Goal: Transaction & Acquisition: Subscribe to service/newsletter

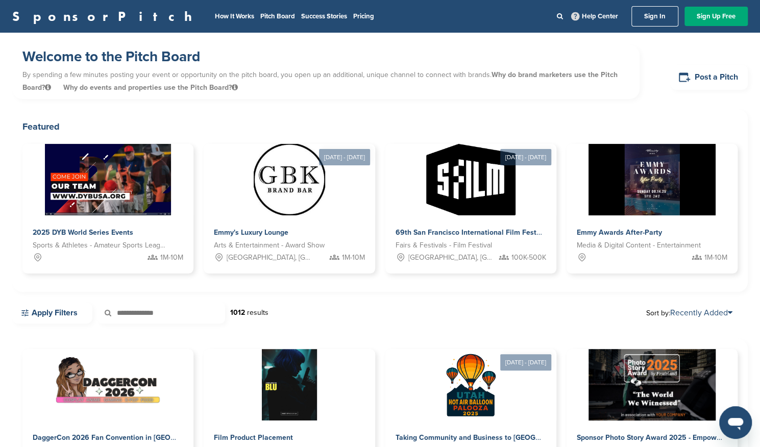
scroll to position [29, 0]
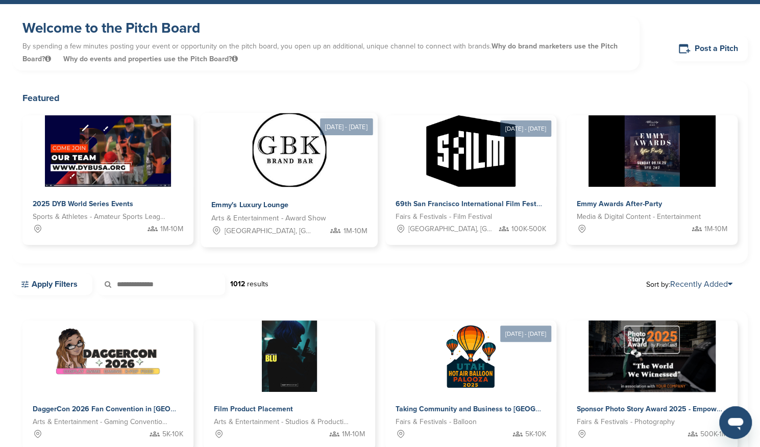
click at [345, 192] on div "Emmy's Luxury Lounge Arts & Entertainment - Award Show Beverly Hills, CA 1M-10M" at bounding box center [289, 217] width 177 height 60
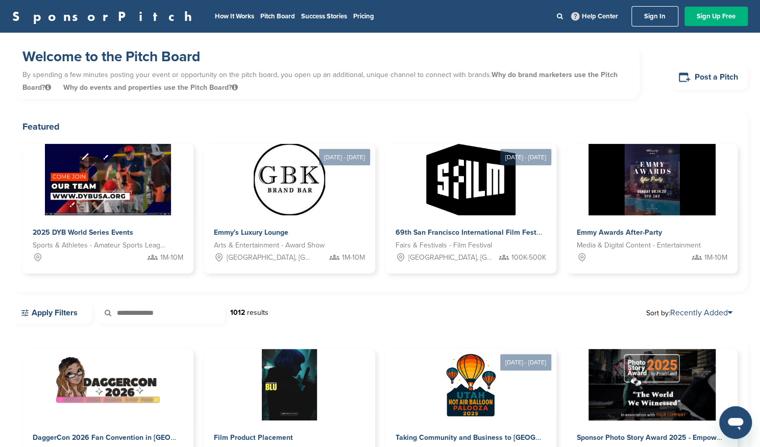
click at [709, 11] on link "Sign Up Free" at bounding box center [716, 16] width 63 height 19
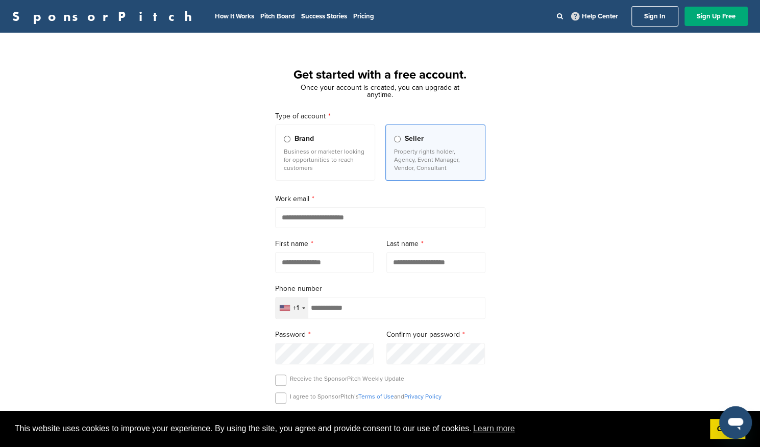
click at [302, 304] on div "+1" at bounding box center [292, 308] width 33 height 21
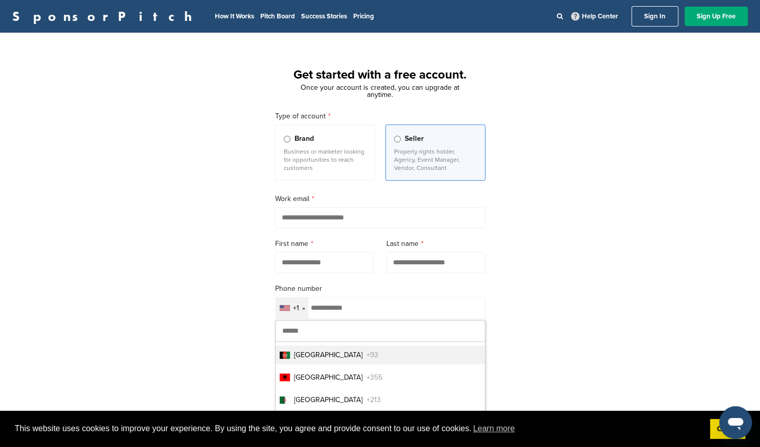
click at [302, 332] on input "text" at bounding box center [380, 331] width 209 height 21
type input "****"
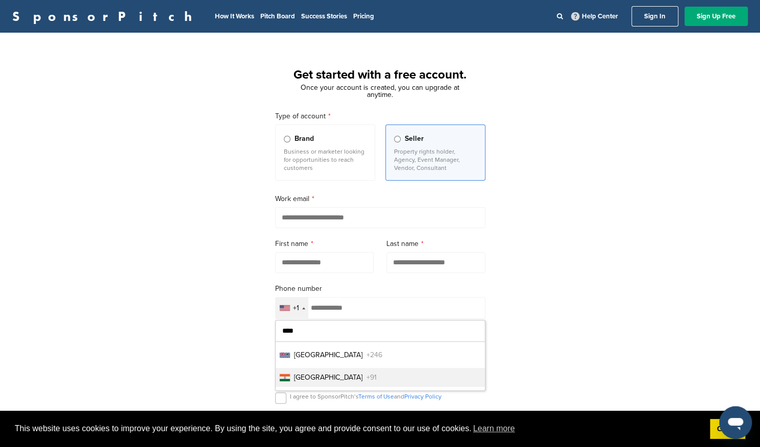
click at [367, 375] on span "+91" at bounding box center [372, 377] width 10 height 11
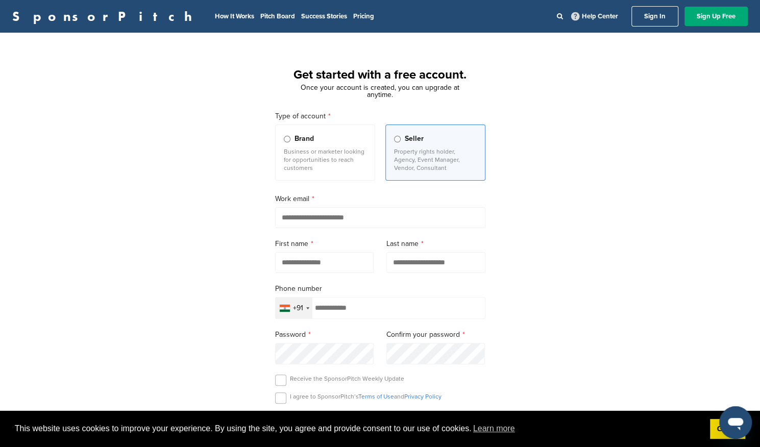
click at [347, 222] on input "email" at bounding box center [380, 217] width 210 height 21
type input "**********"
type input "*****"
click at [379, 301] on input "tel" at bounding box center [380, 308] width 210 height 22
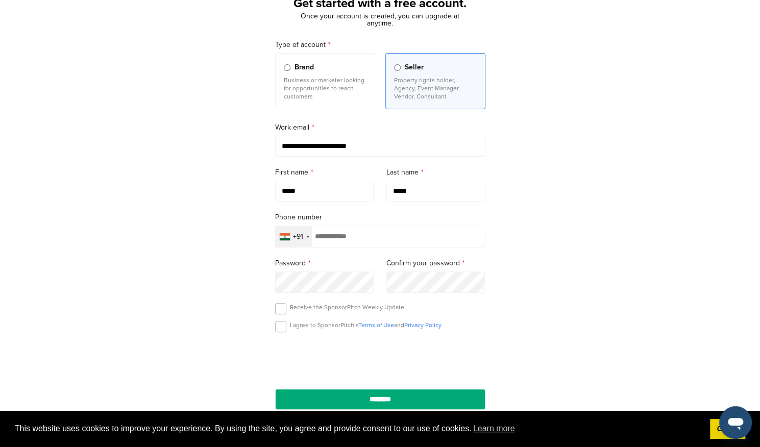
scroll to position [64, 0]
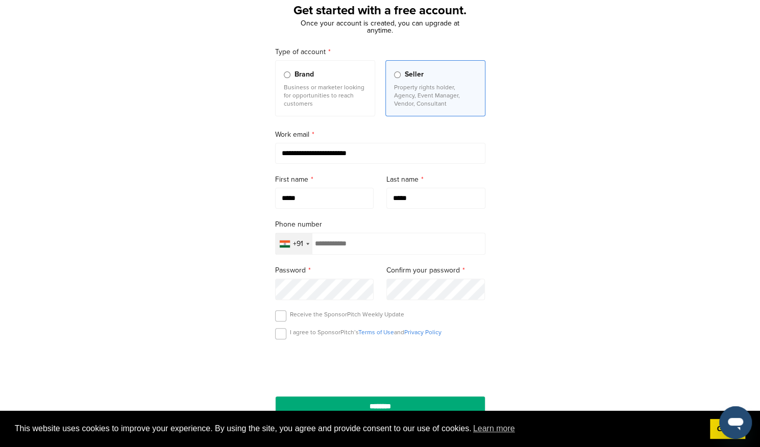
click at [398, 245] on input "tel" at bounding box center [380, 244] width 210 height 22
type input "*"
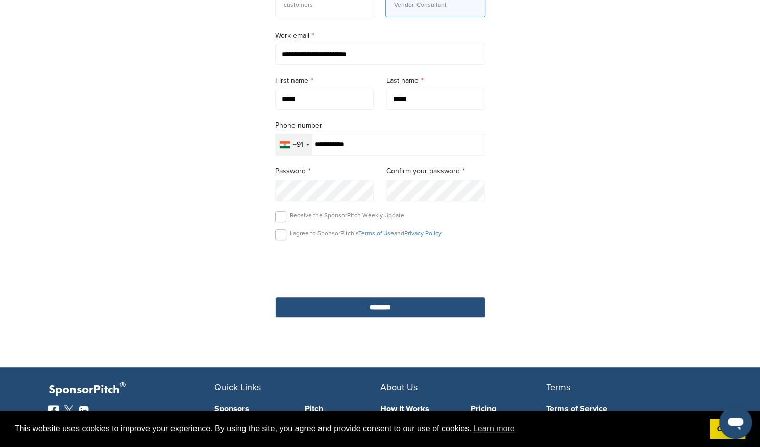
scroll to position [164, 0]
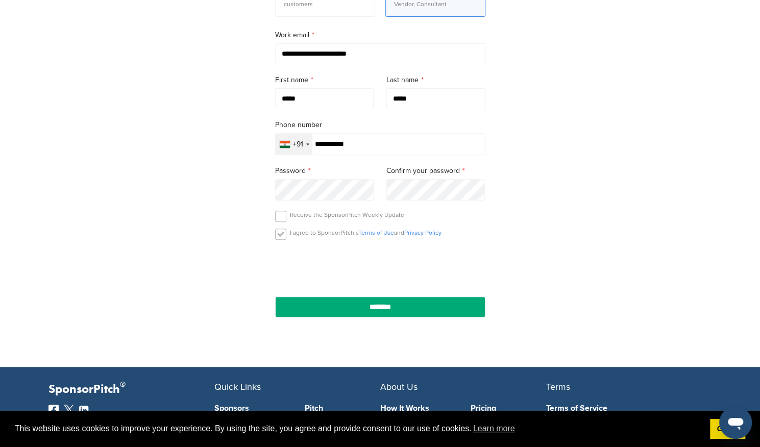
type input "**********"
click at [280, 235] on label at bounding box center [280, 234] width 11 height 11
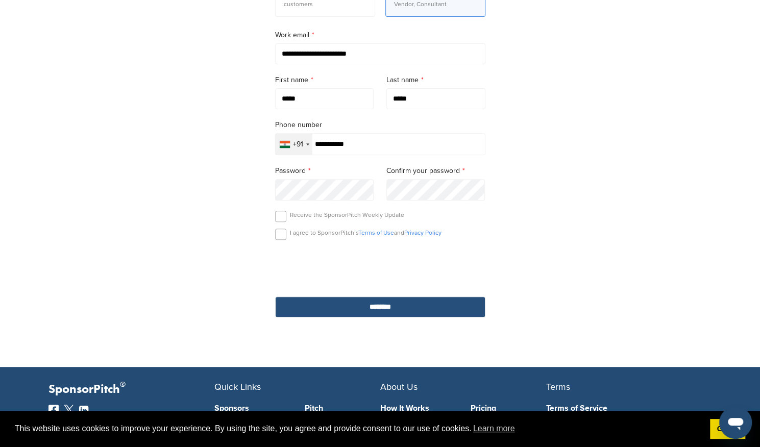
click at [364, 309] on input "********" at bounding box center [380, 307] width 210 height 21
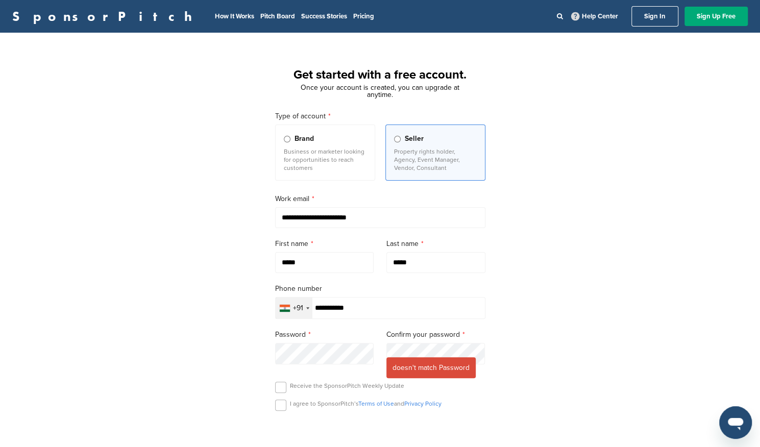
type input "**********"
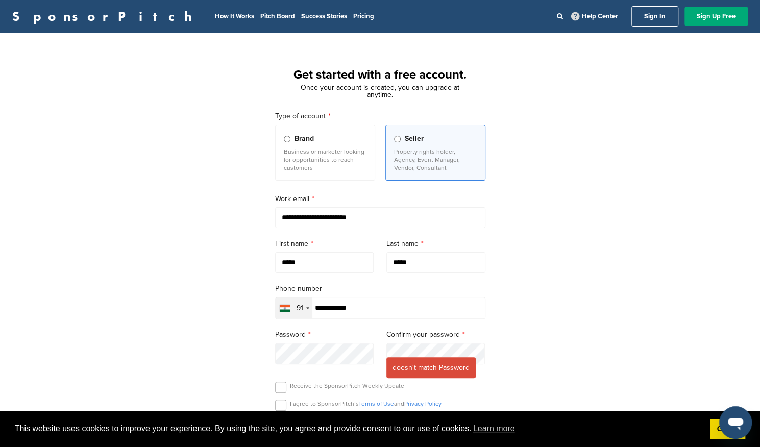
scroll to position [41, 0]
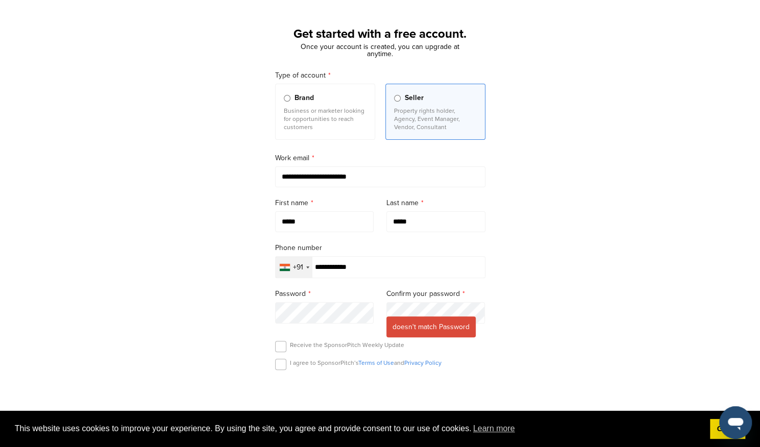
click at [273, 363] on div "**********" at bounding box center [380, 264] width 235 height 413
click at [283, 367] on label at bounding box center [280, 364] width 11 height 11
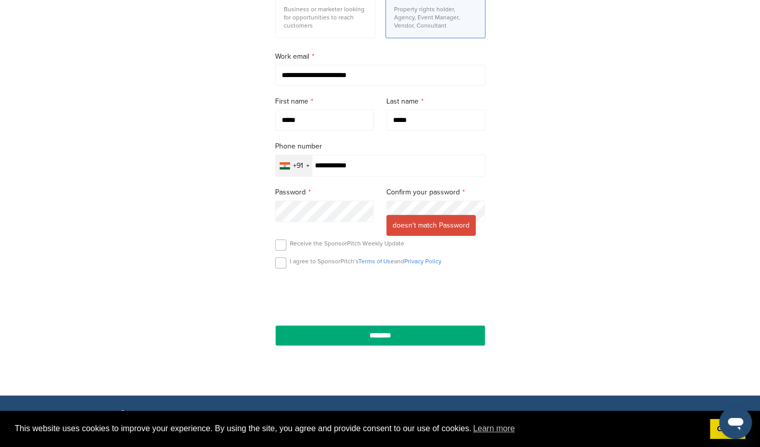
scroll to position [149, 0]
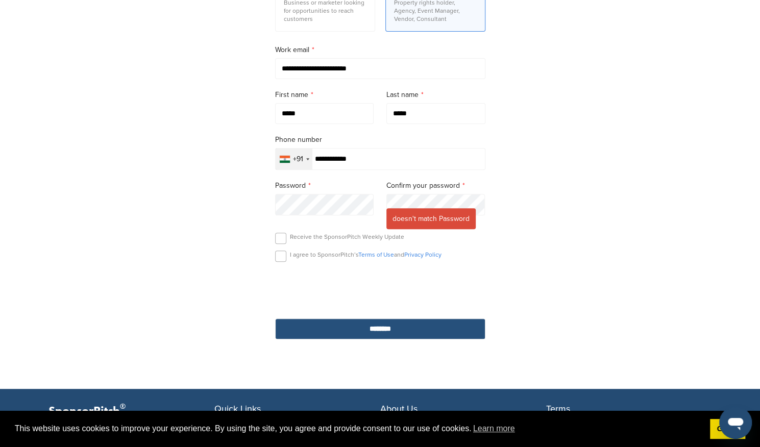
click at [352, 329] on input "********" at bounding box center [380, 329] width 210 height 21
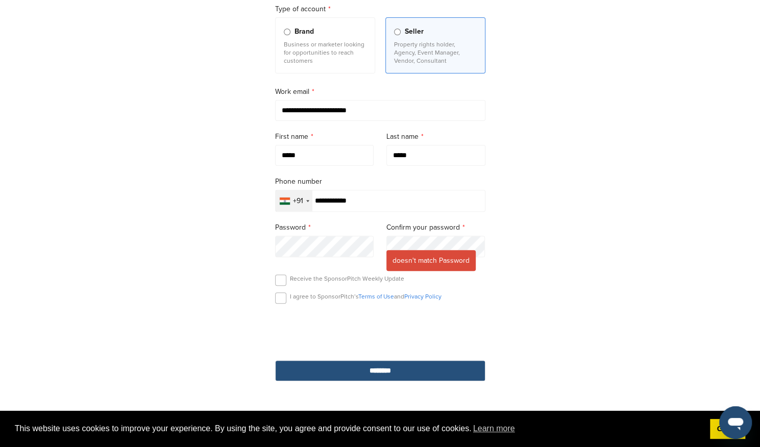
click at [369, 371] on input "********" at bounding box center [380, 370] width 210 height 21
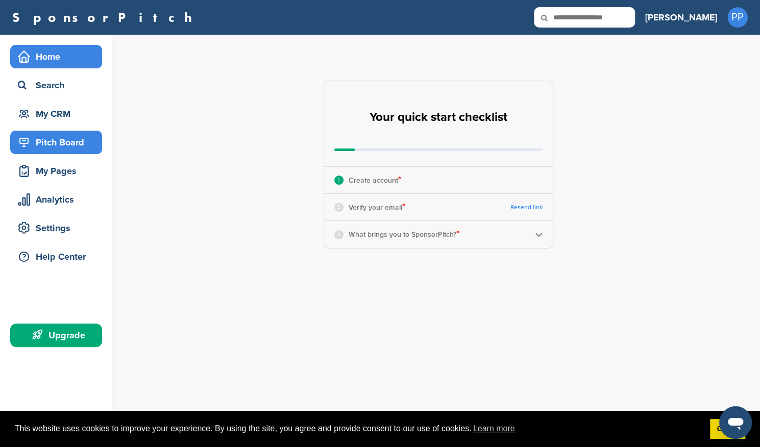
click at [60, 142] on div "Pitch Board" at bounding box center [58, 142] width 87 height 18
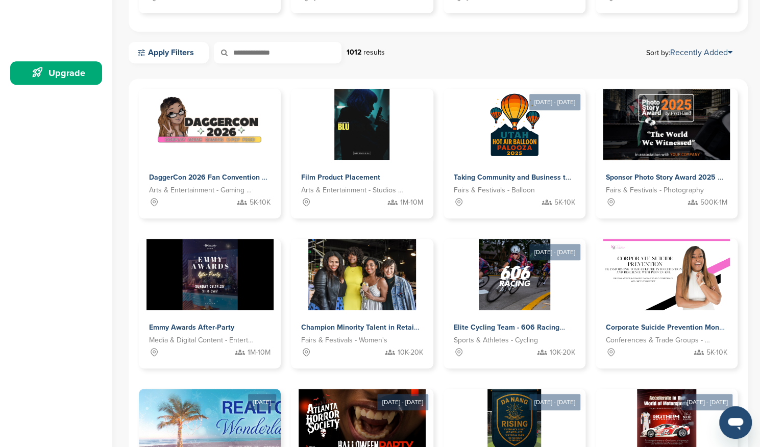
scroll to position [258, 0]
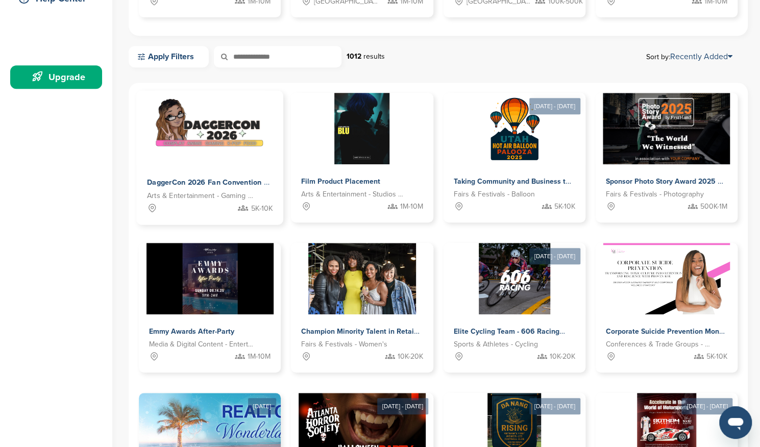
click at [223, 170] on div "DaggerCon 2026 Fan Convention in Atlanta, GA Arts & Entertainment - Gaming Conv…" at bounding box center [209, 195] width 147 height 60
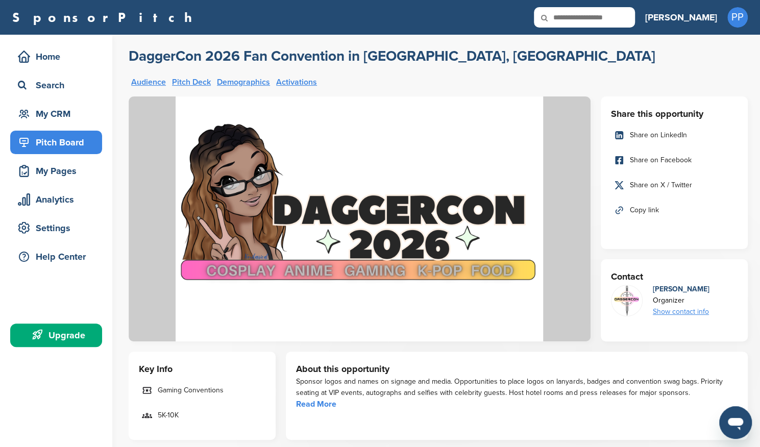
click at [58, 145] on div "Pitch Board" at bounding box center [58, 142] width 87 height 18
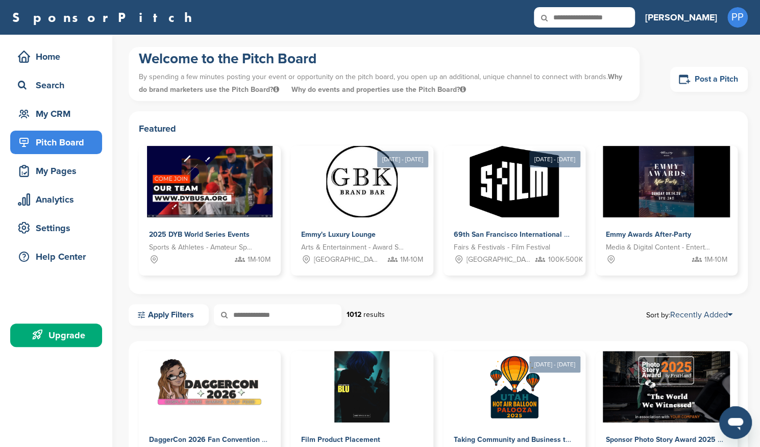
click at [701, 78] on link "Post a Pitch" at bounding box center [709, 79] width 78 height 25
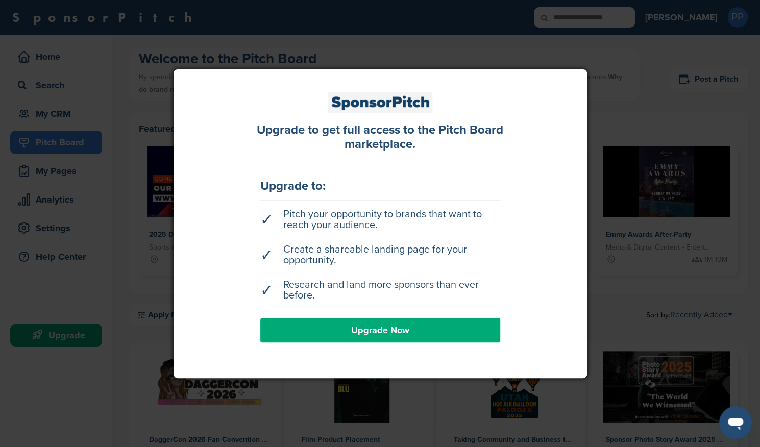
click at [663, 142] on div at bounding box center [380, 223] width 760 height 447
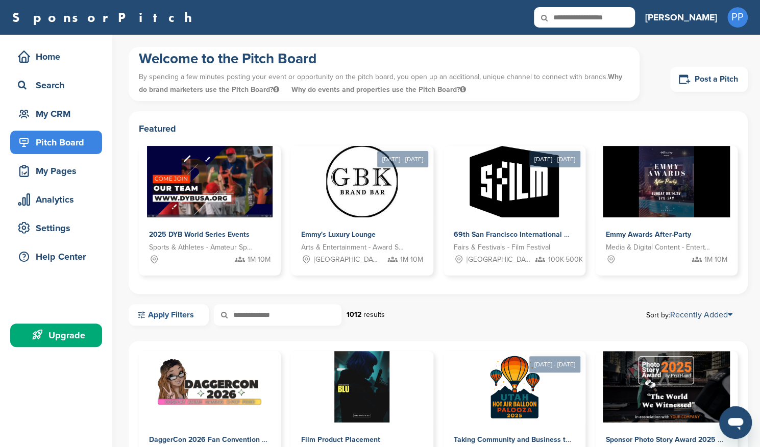
click at [185, 313] on link "Apply Filters" at bounding box center [169, 314] width 80 height 21
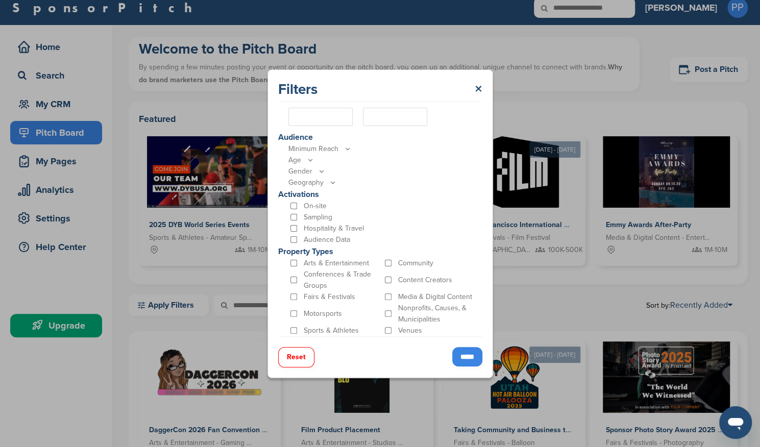
scroll to position [54, 0]
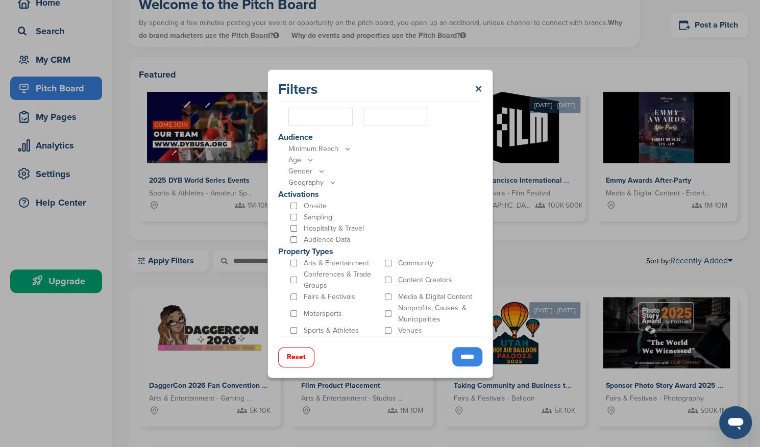
click at [462, 358] on input "*****" at bounding box center [467, 356] width 30 height 19
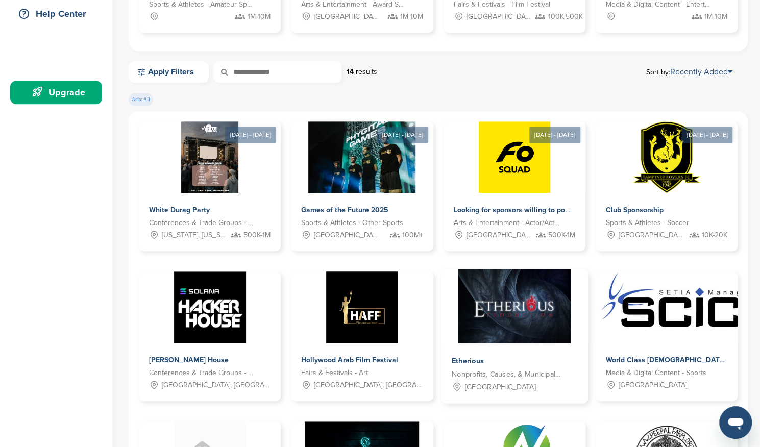
scroll to position [249, 0]
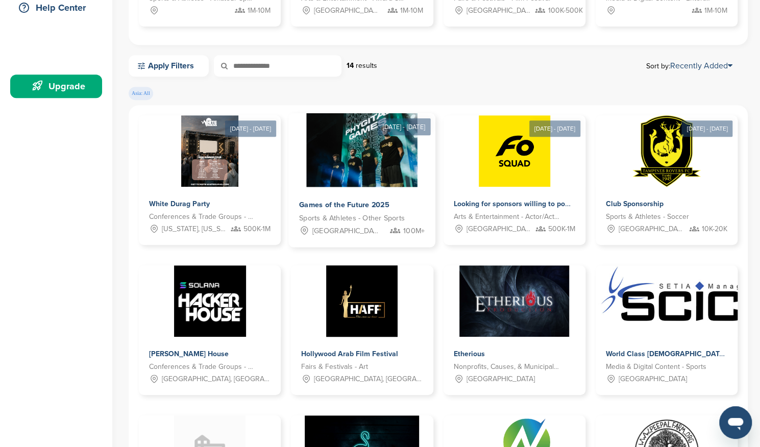
click at [377, 177] on img at bounding box center [362, 150] width 111 height 74
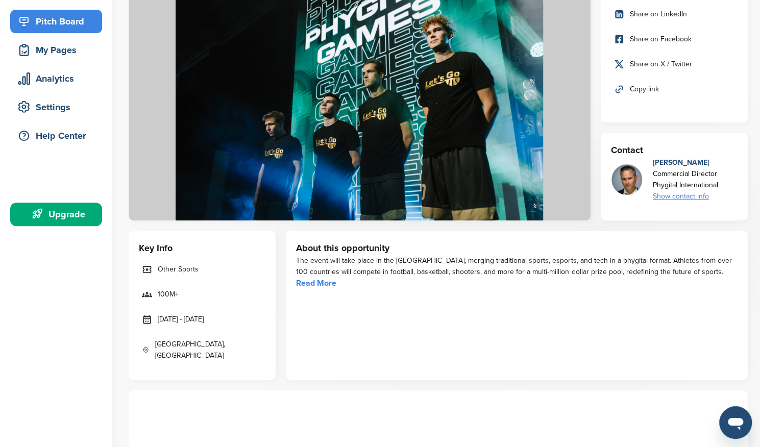
scroll to position [150, 0]
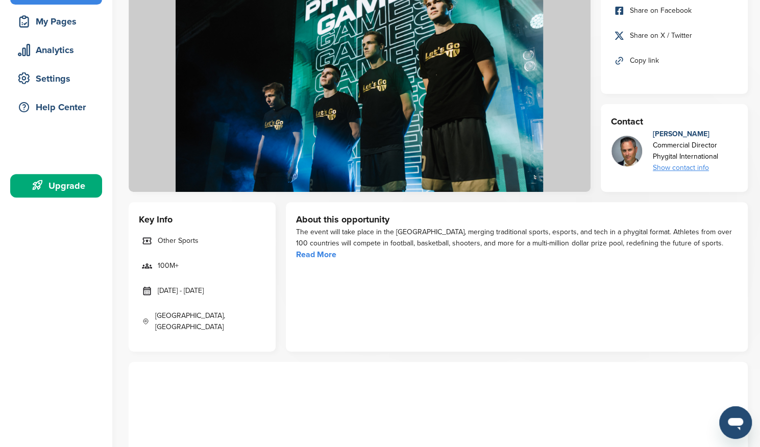
click at [311, 258] on link "Read More" at bounding box center [316, 255] width 40 height 10
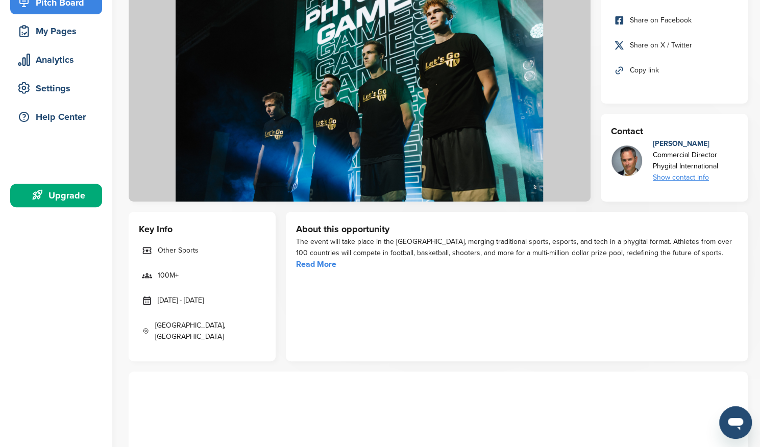
scroll to position [0, 0]
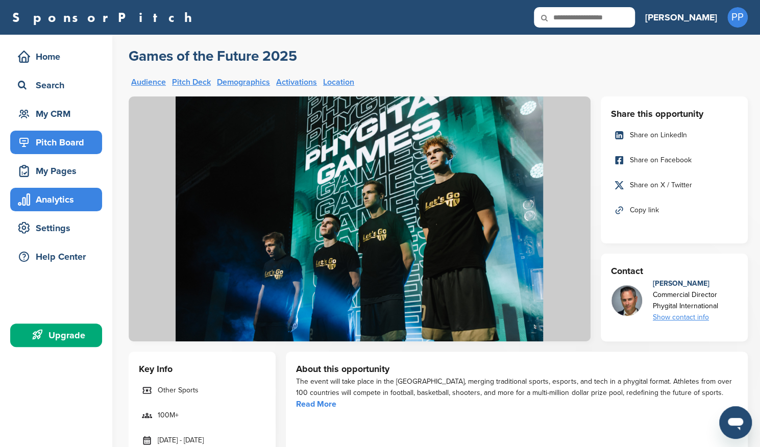
click at [65, 198] on div "Analytics" at bounding box center [58, 199] width 87 height 18
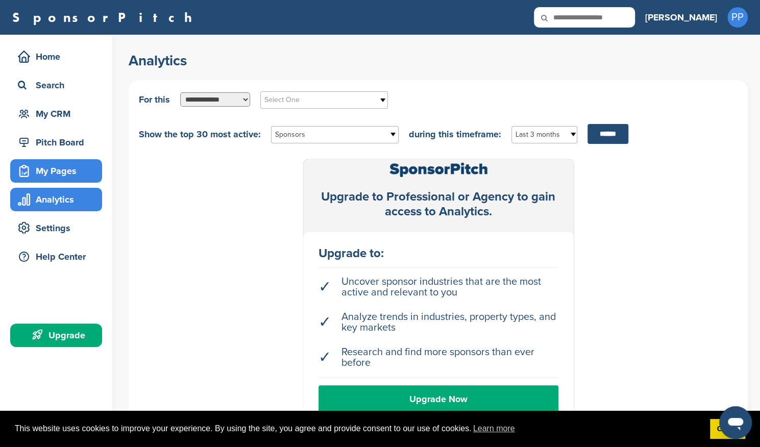
click at [73, 170] on div "My Pages" at bounding box center [58, 171] width 87 height 18
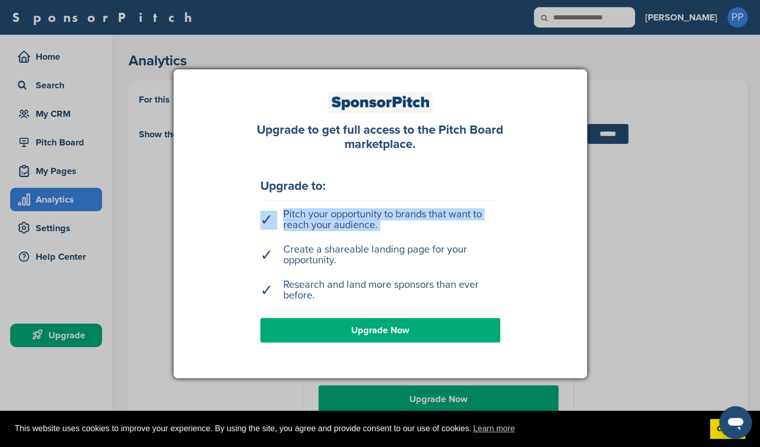
drag, startPoint x: 210, startPoint y: 221, endPoint x: 293, endPoint y: 309, distance: 121.4
click at [266, 294] on div "Upgrade to get full access to the Pitch Board marketplace. Upgrade to: ✓ Pitch …" at bounding box center [380, 225] width 383 height 266
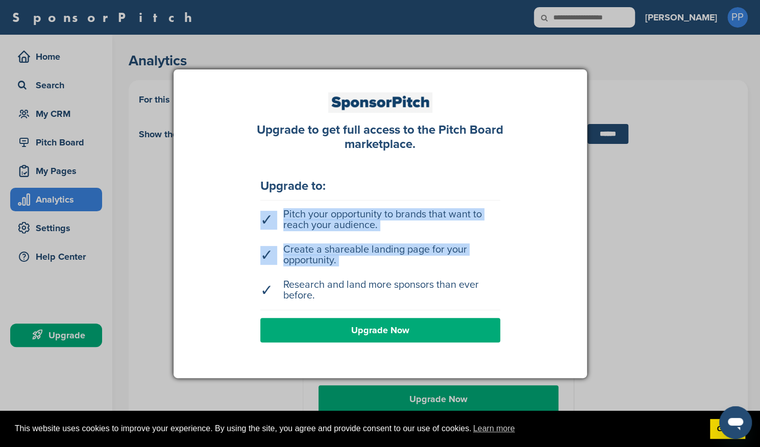
click at [305, 340] on link "Upgrade Now" at bounding box center [380, 330] width 240 height 25
click at [308, 330] on link "Upgrade Now" at bounding box center [380, 330] width 240 height 25
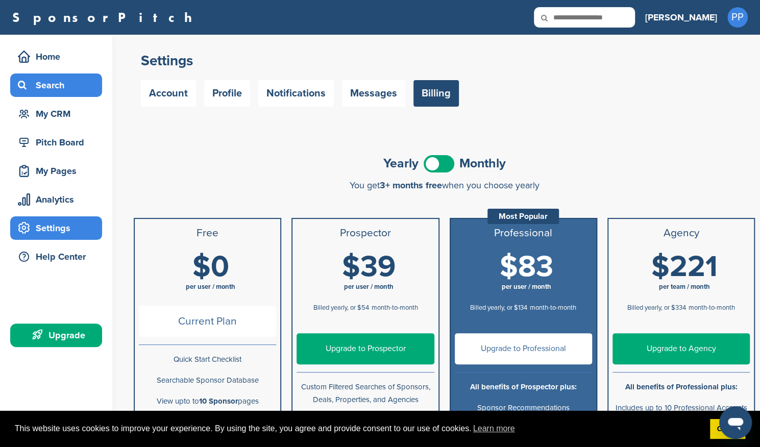
click at [75, 80] on div "Search" at bounding box center [58, 85] width 87 height 18
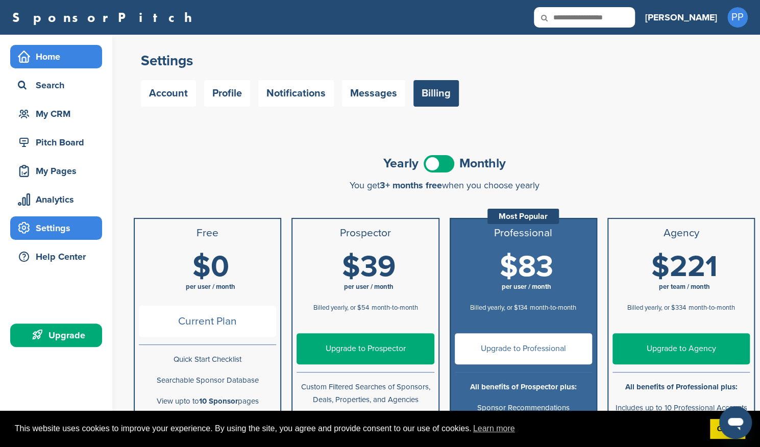
click at [73, 58] on div "Home" at bounding box center [58, 56] width 87 height 18
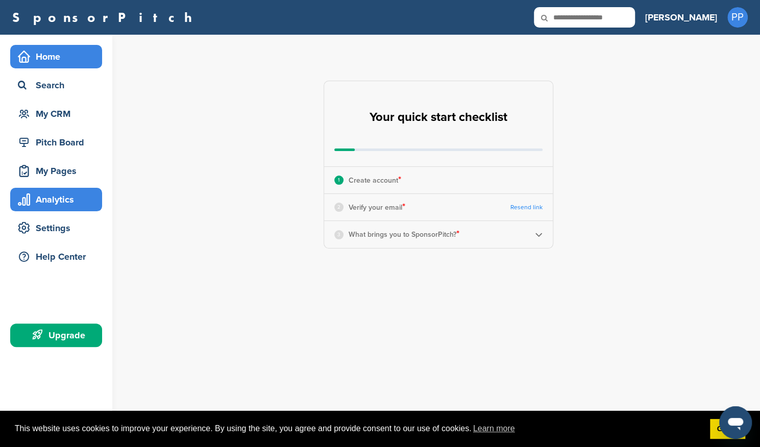
click at [70, 204] on div "Analytics" at bounding box center [58, 199] width 87 height 18
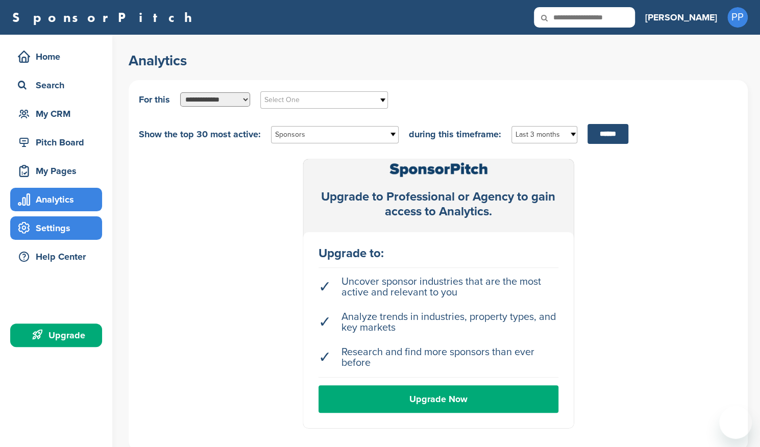
click at [57, 225] on div "Settings" at bounding box center [58, 228] width 87 height 18
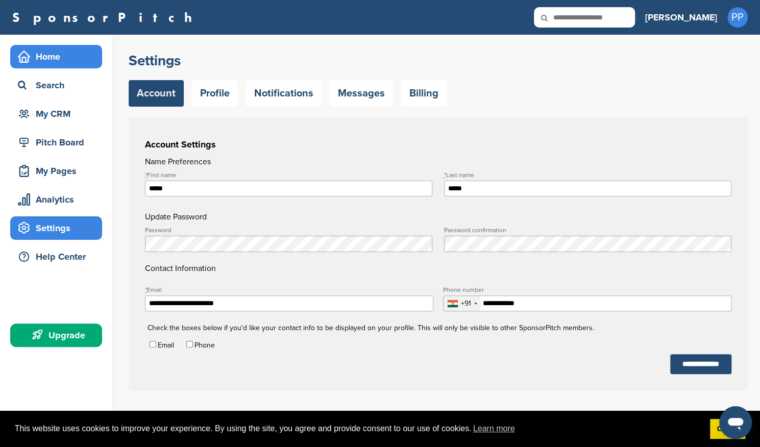
click at [65, 64] on div "Home" at bounding box center [58, 56] width 87 height 18
click at [70, 65] on div "Home" at bounding box center [58, 56] width 87 height 18
